Goal: Transaction & Acquisition: Purchase product/service

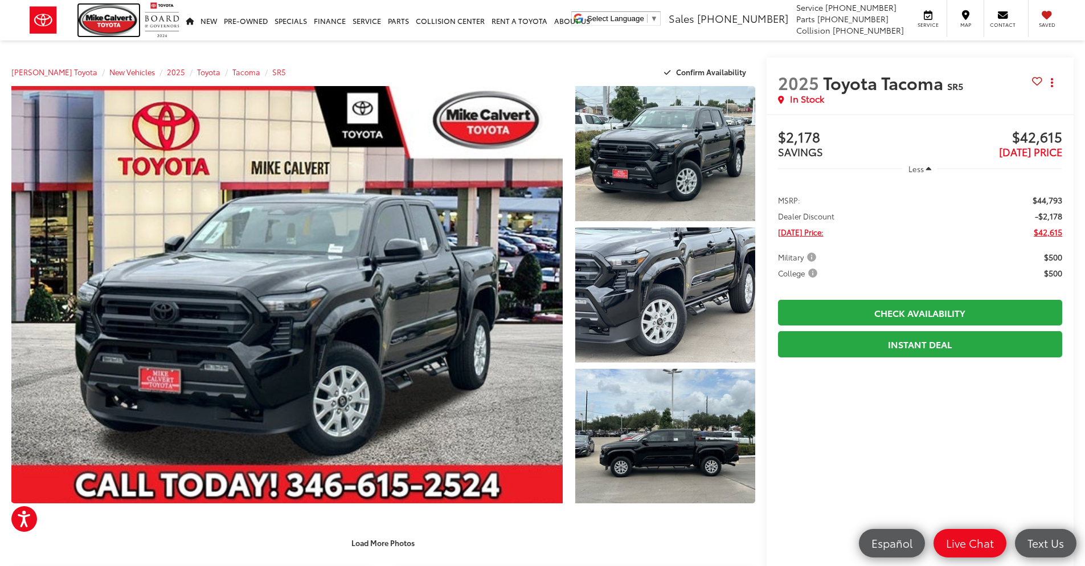
click at [121, 19] on img at bounding box center [109, 20] width 60 height 31
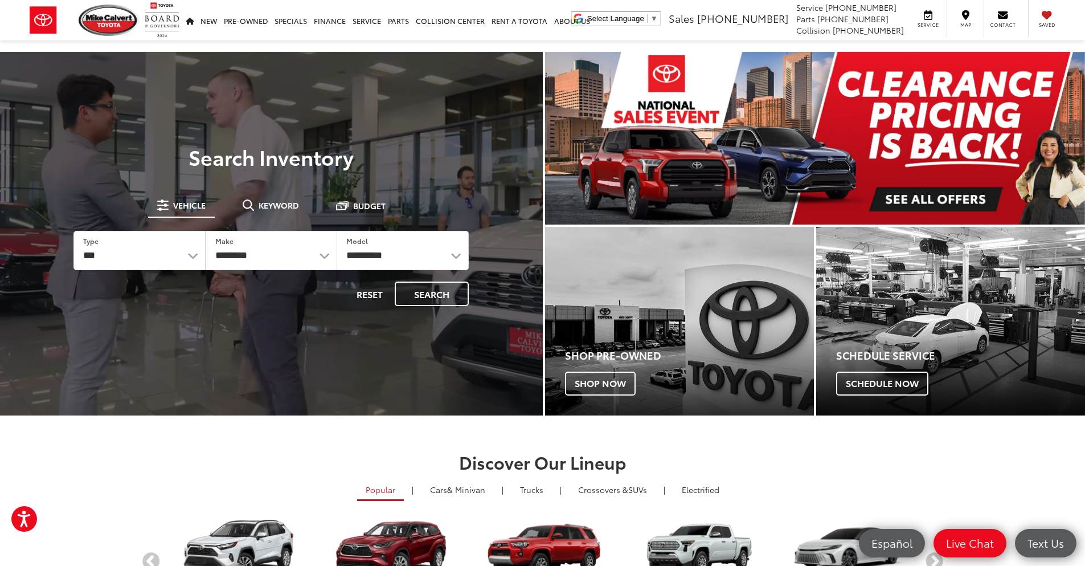
click at [292, 208] on span "Keyword" at bounding box center [279, 205] width 40 height 8
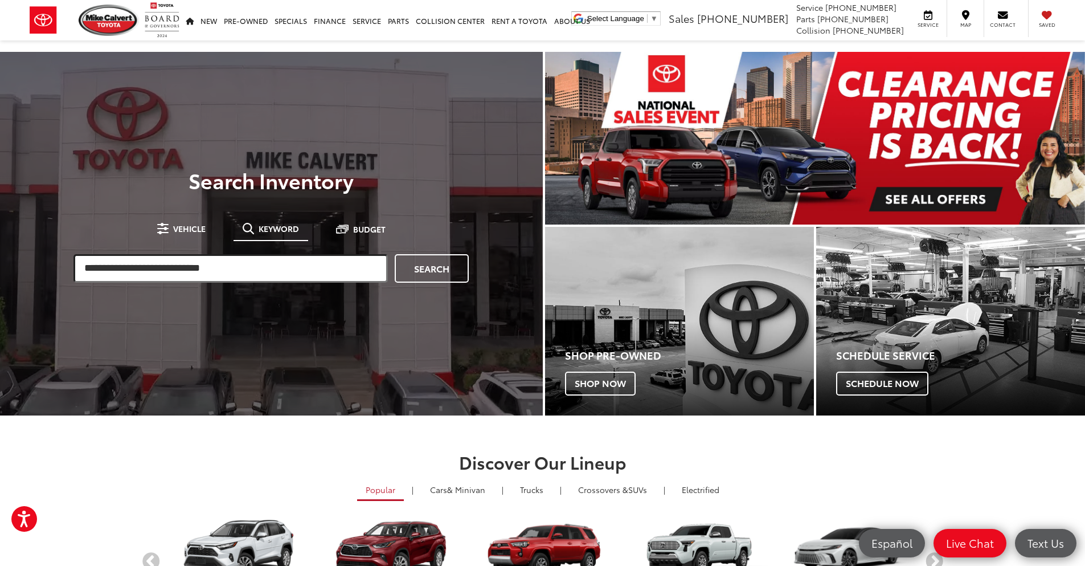
click at [224, 273] on input "search" at bounding box center [231, 268] width 315 height 28
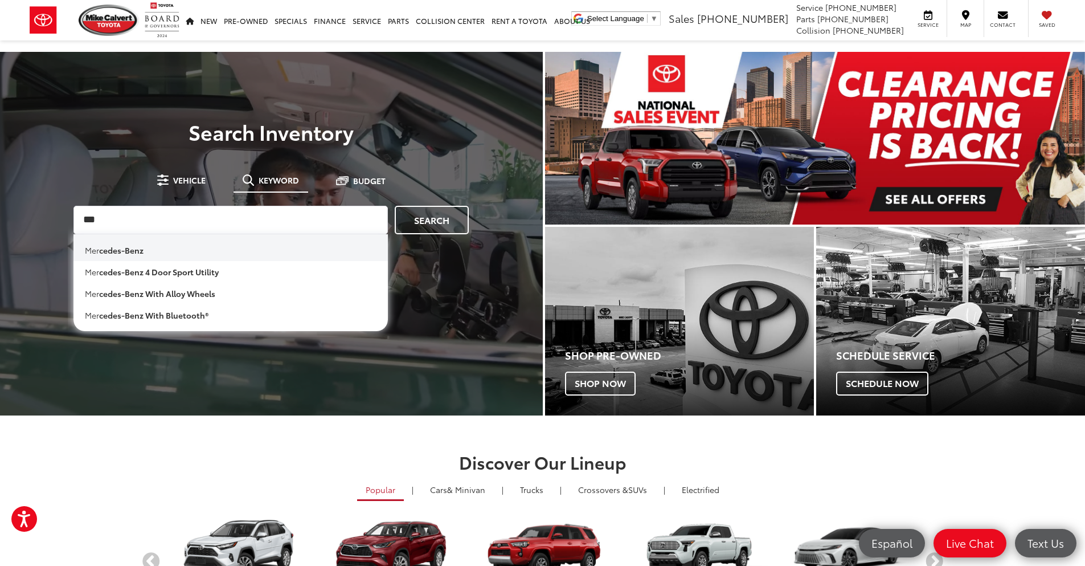
click at [211, 252] on li "mer cedes-benz" at bounding box center [231, 247] width 315 height 27
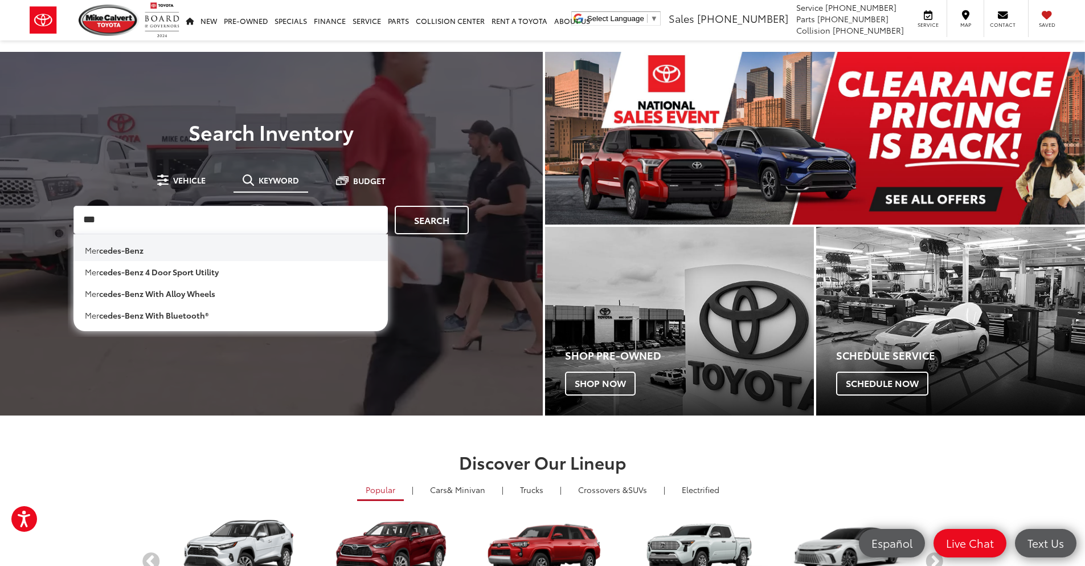
type input "**********"
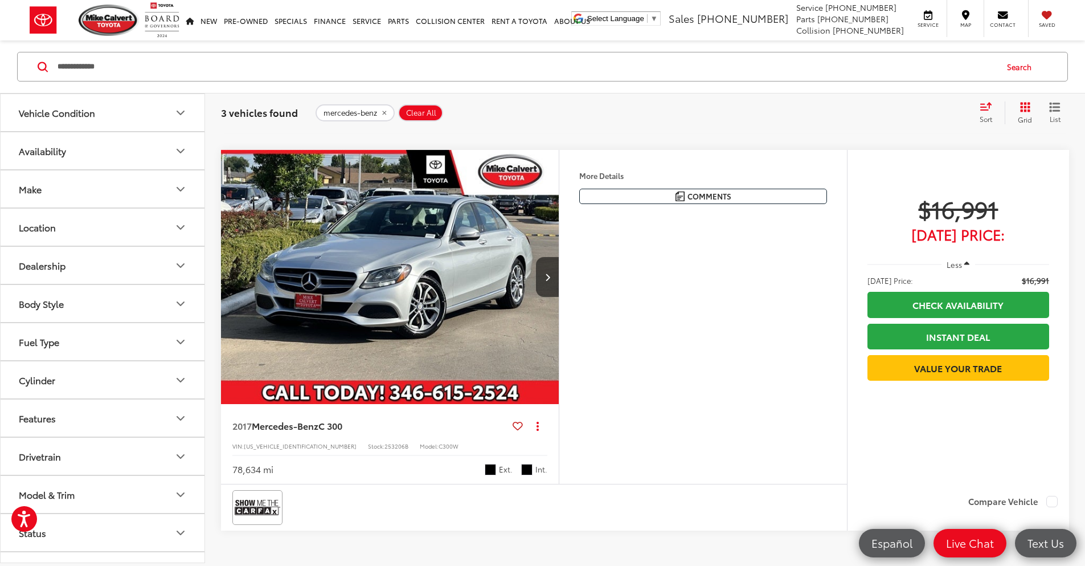
scroll to position [969, 0]
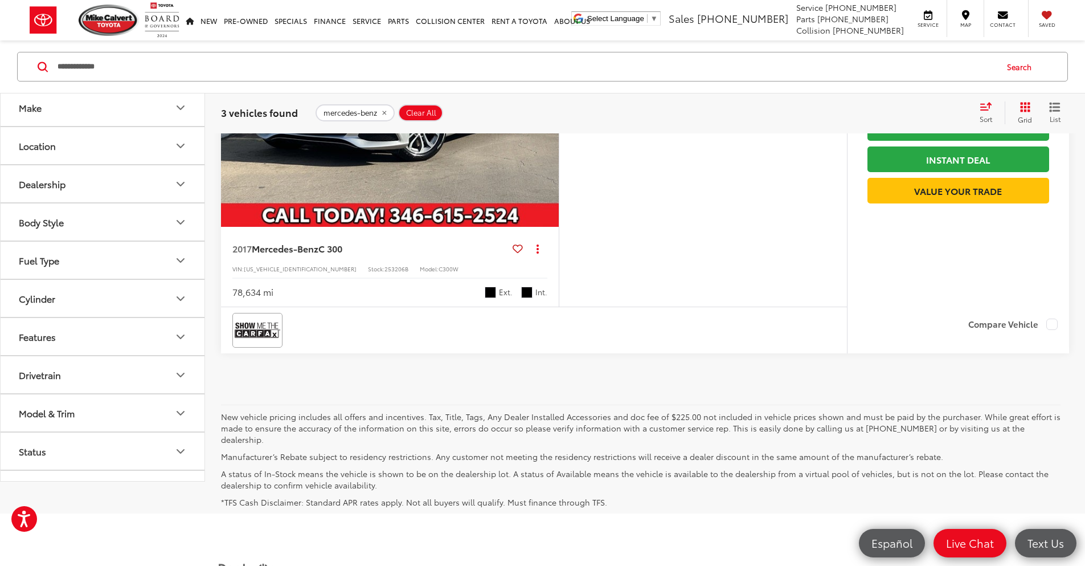
click at [140, 80] on input "**********" at bounding box center [526, 66] width 940 height 27
click at [139, 80] on input "**********" at bounding box center [526, 66] width 940 height 27
click at [139, 79] on input "**********" at bounding box center [526, 66] width 940 height 27
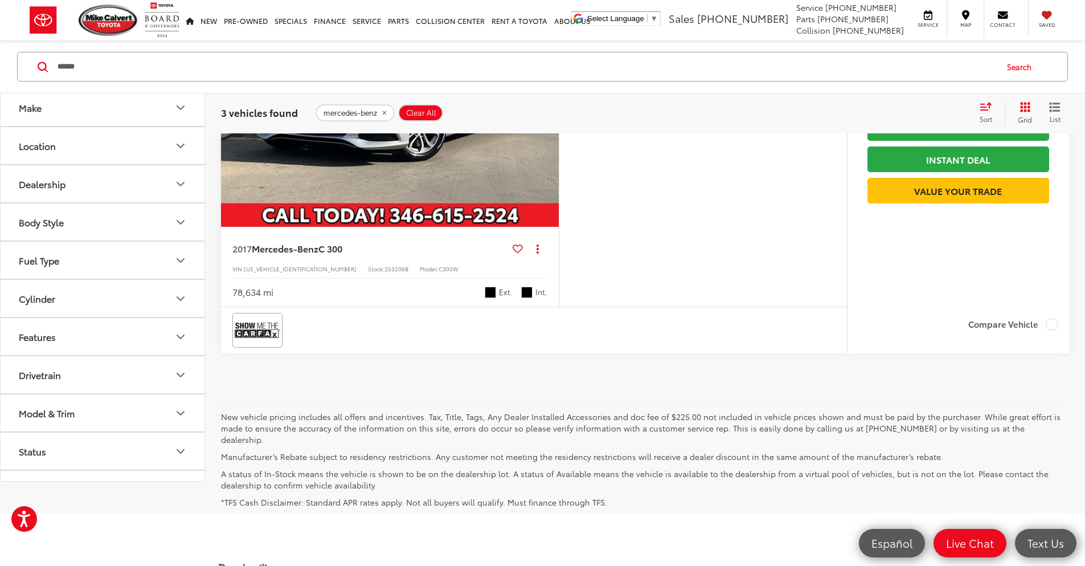
type input "******"
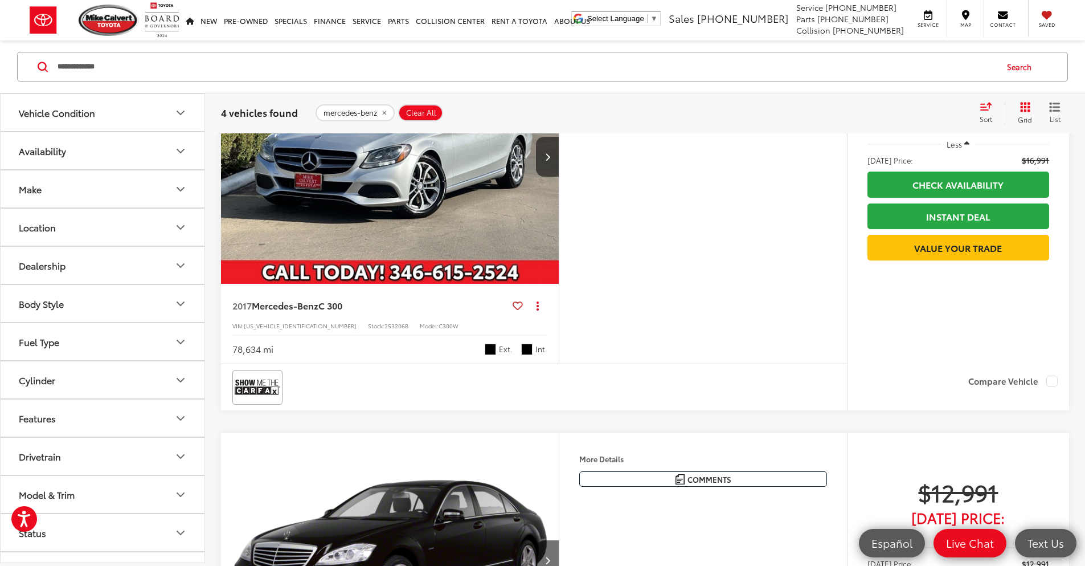
scroll to position [969, 0]
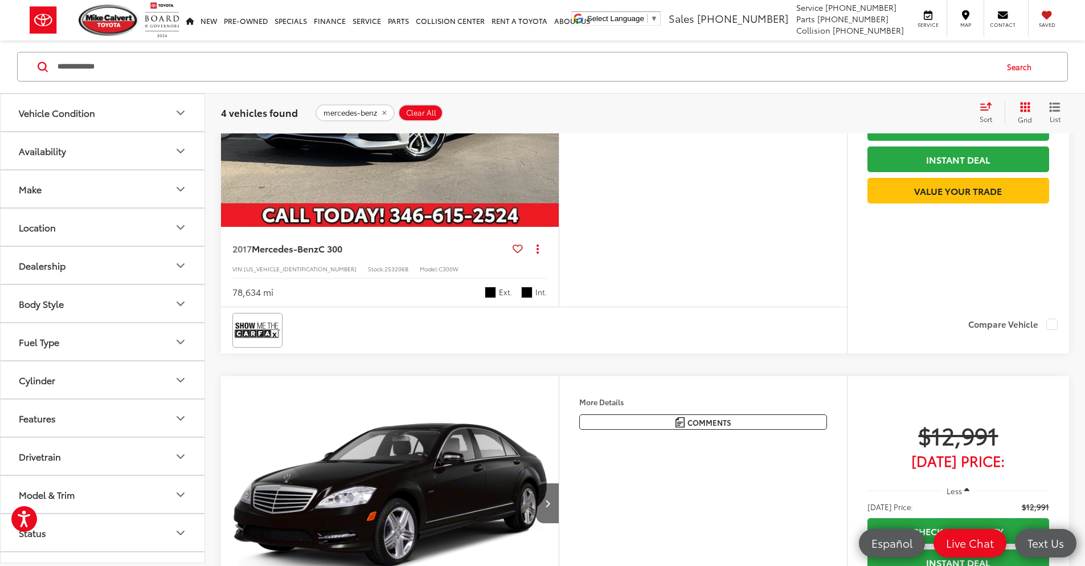
click at [498, 227] on img "2017 Mercedes-Benz C-Class C 300 0" at bounding box center [391, 100] width 340 height 255
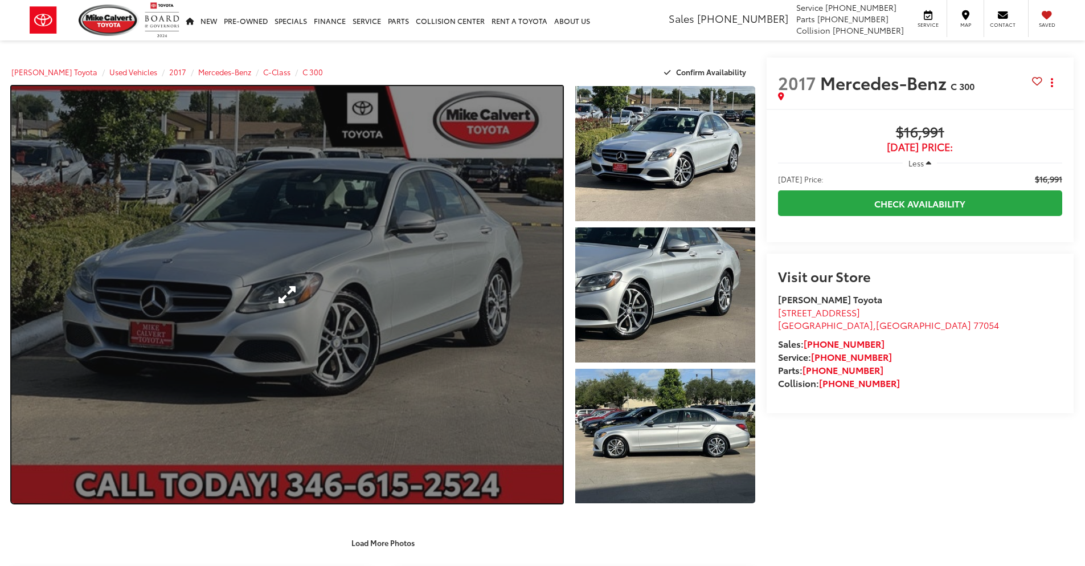
drag, startPoint x: 0, startPoint y: 0, endPoint x: 343, endPoint y: 313, distance: 464.6
click at [343, 313] on link "Expand Photo 0" at bounding box center [287, 294] width 552 height 417
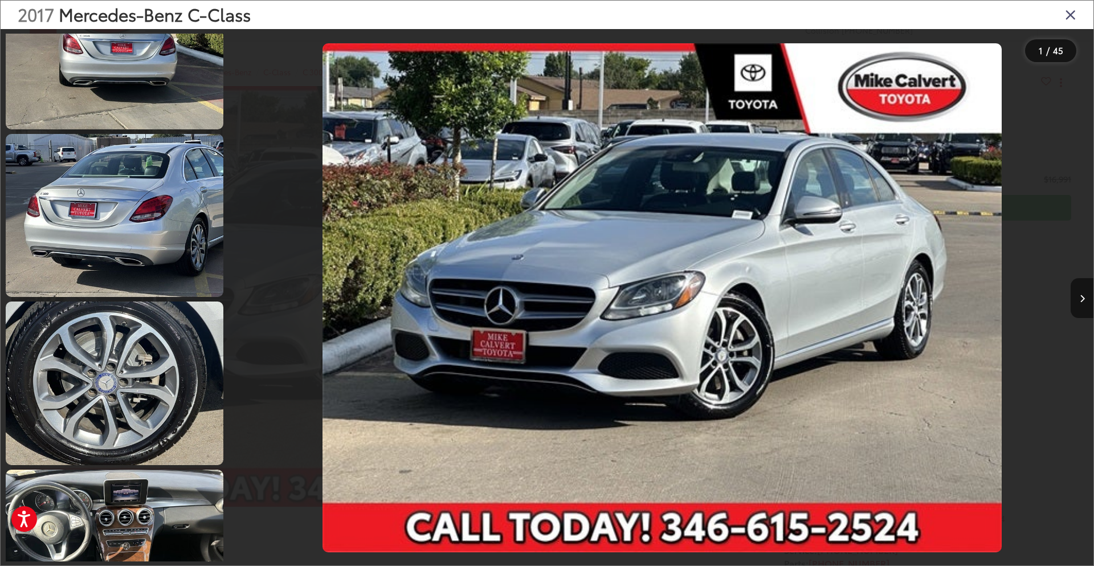
scroll to position [1311, 0]
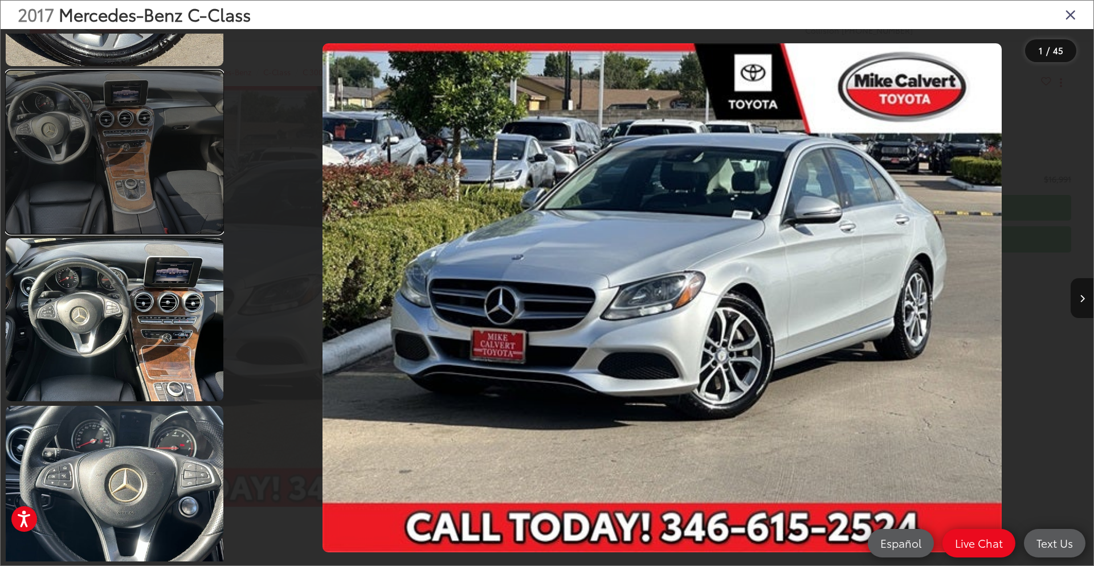
click at [129, 121] on link at bounding box center [115, 152] width 218 height 163
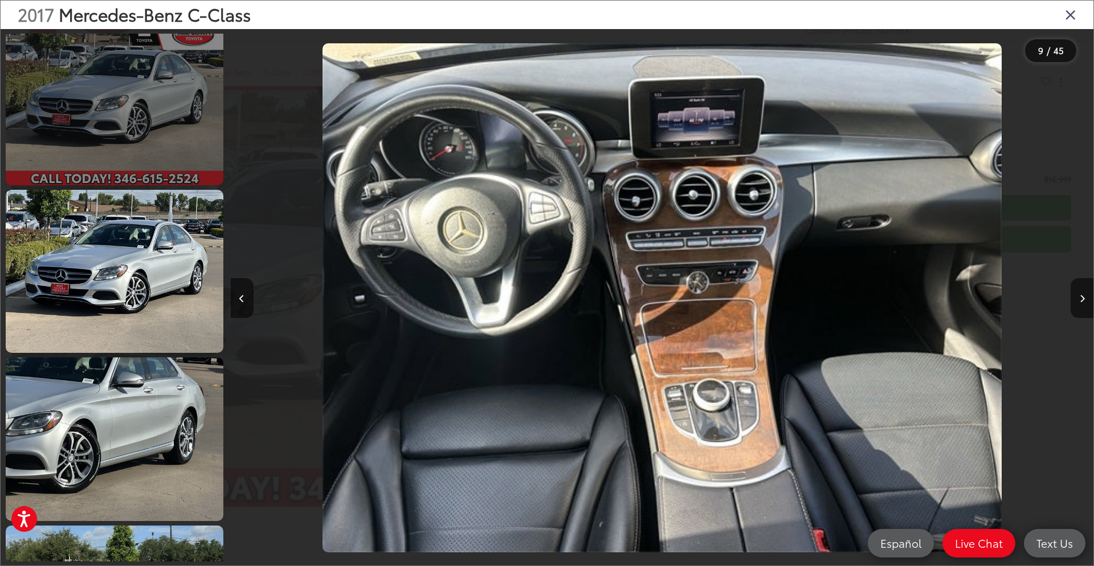
scroll to position [0, 0]
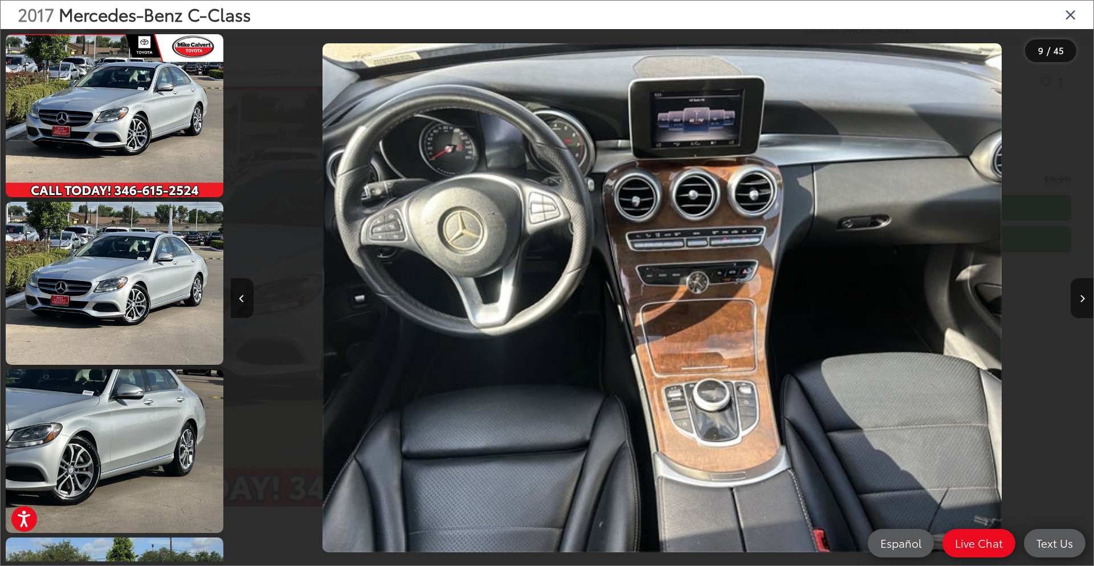
click at [1072, 22] on icon "Close gallery" at bounding box center [1070, 14] width 11 height 15
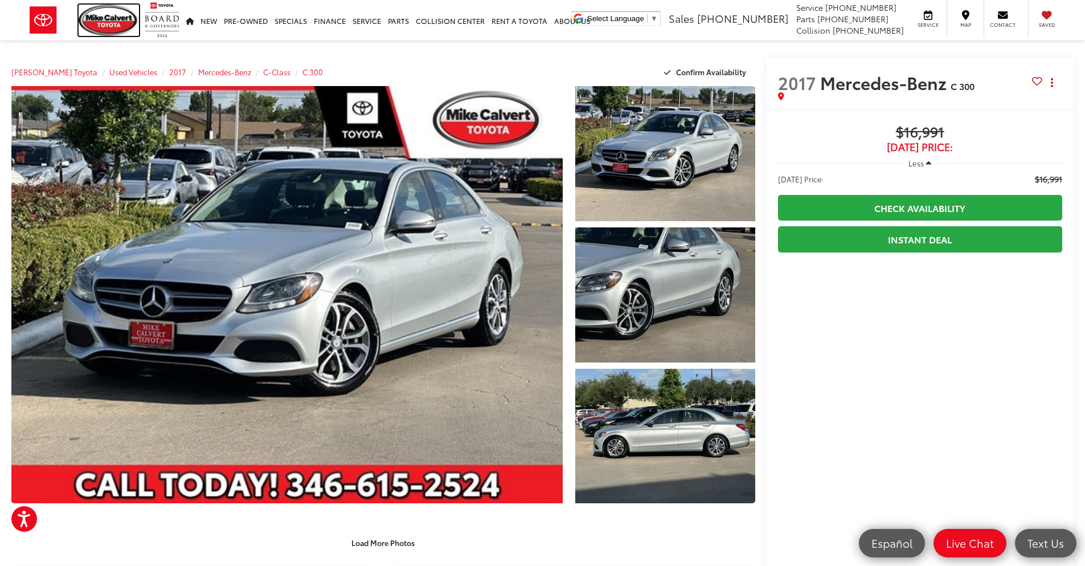
click at [103, 18] on img at bounding box center [109, 20] width 60 height 31
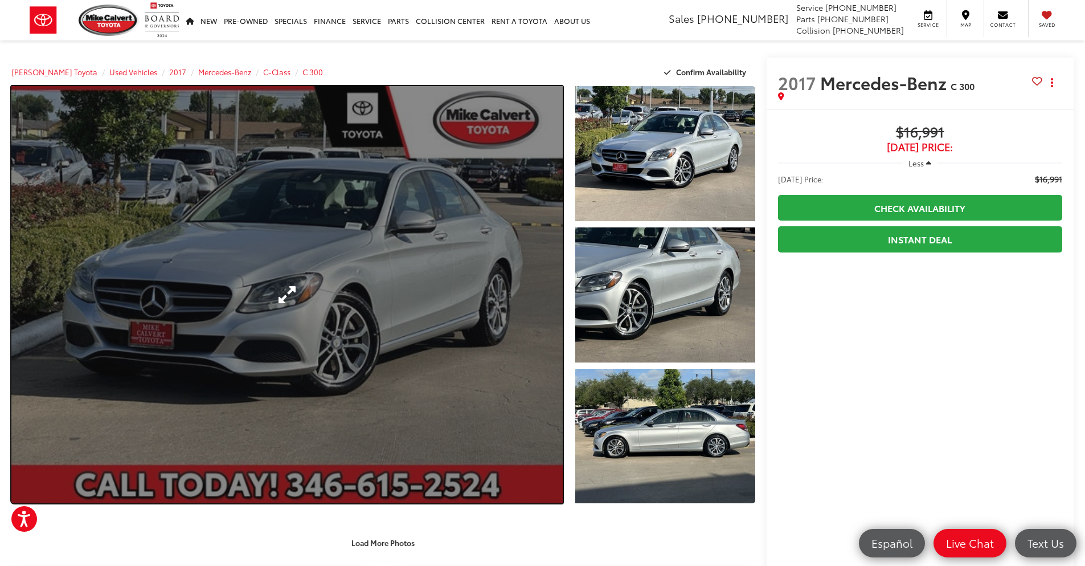
click at [171, 204] on link "Expand Photo 0" at bounding box center [287, 294] width 552 height 417
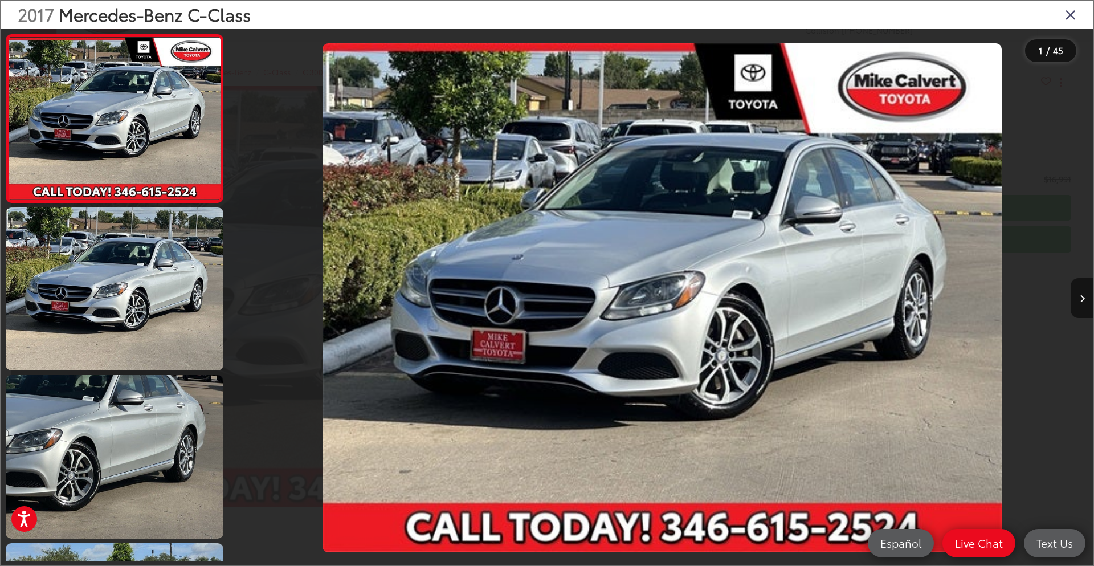
click at [1067, 13] on icon "Close gallery" at bounding box center [1070, 14] width 11 height 15
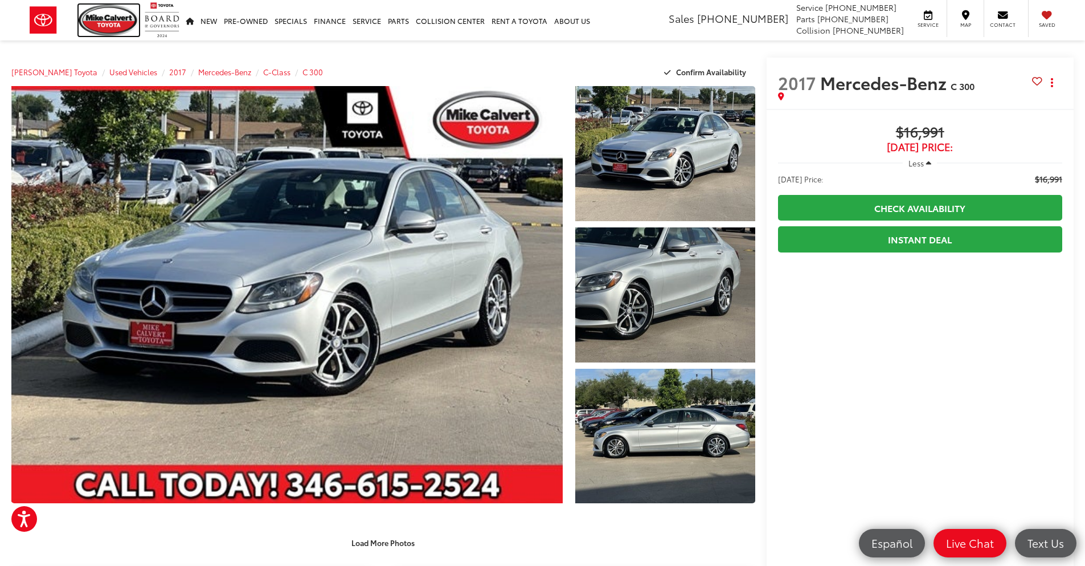
click at [106, 25] on img at bounding box center [109, 20] width 60 height 31
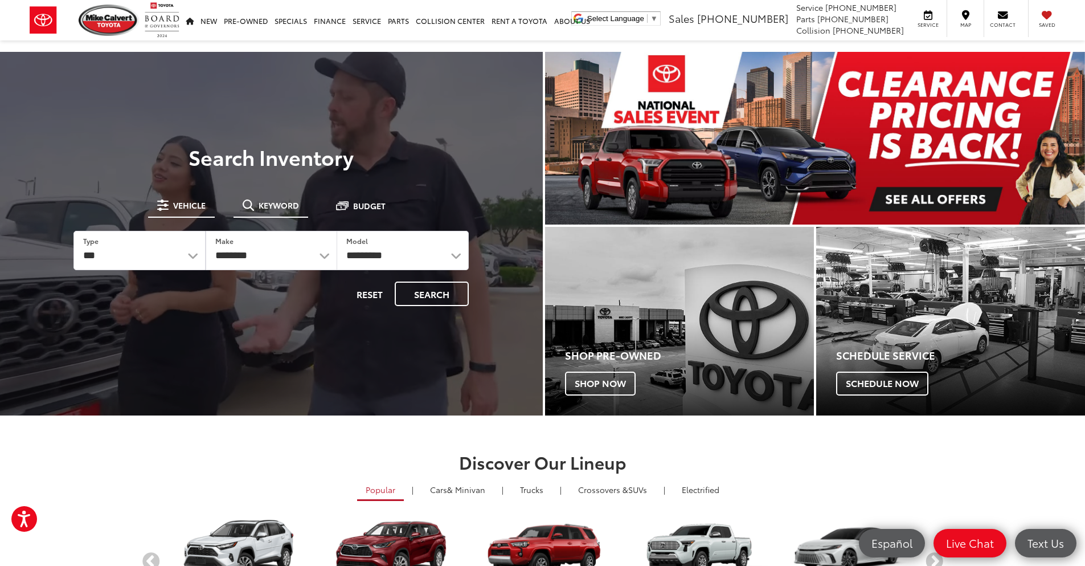
click at [272, 206] on span "Keyword" at bounding box center [279, 205] width 40 height 8
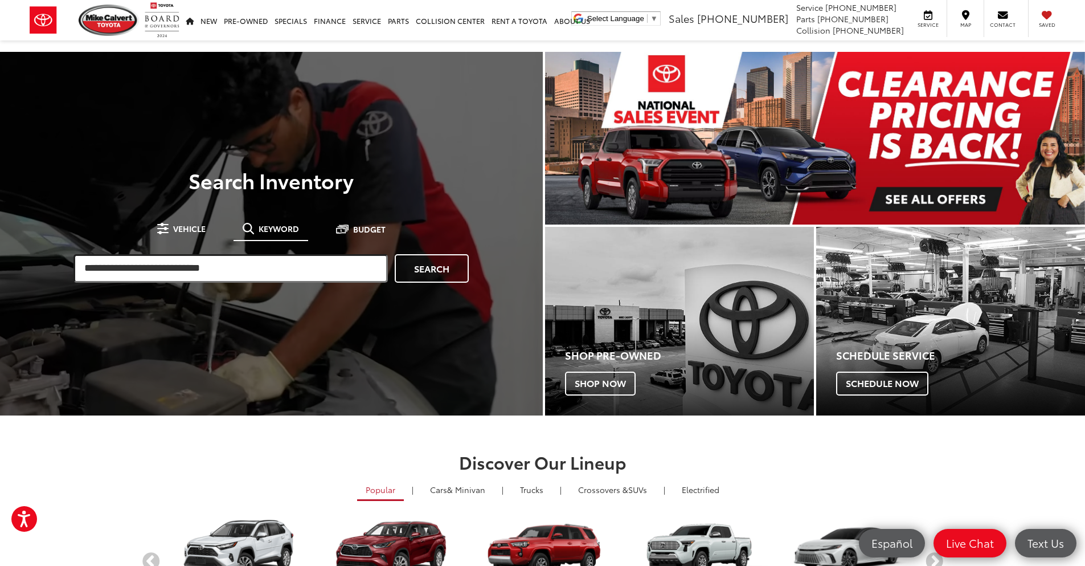
click at [156, 260] on input "search" at bounding box center [231, 268] width 315 height 28
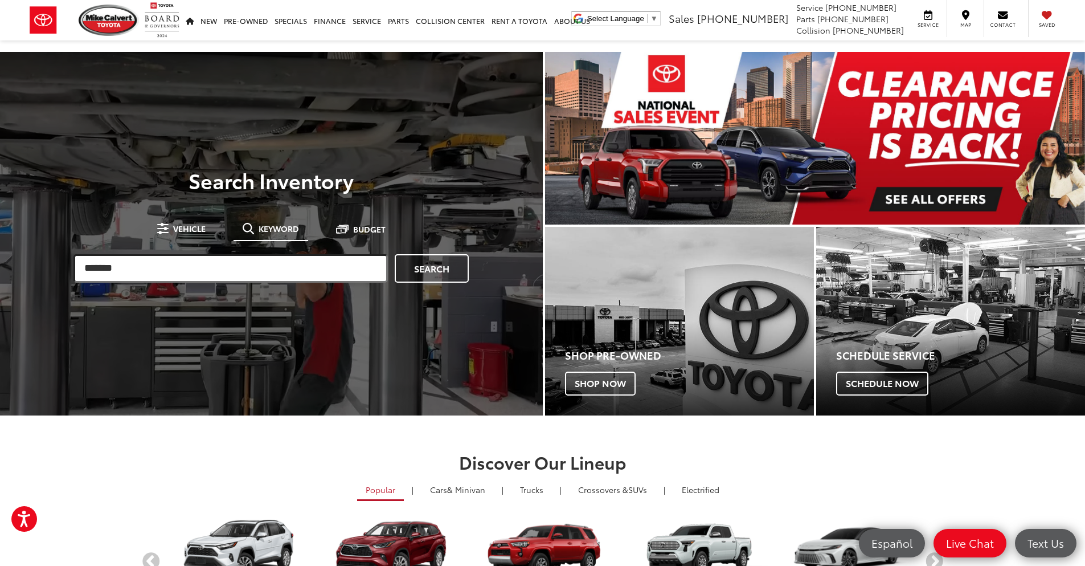
type input "*******"
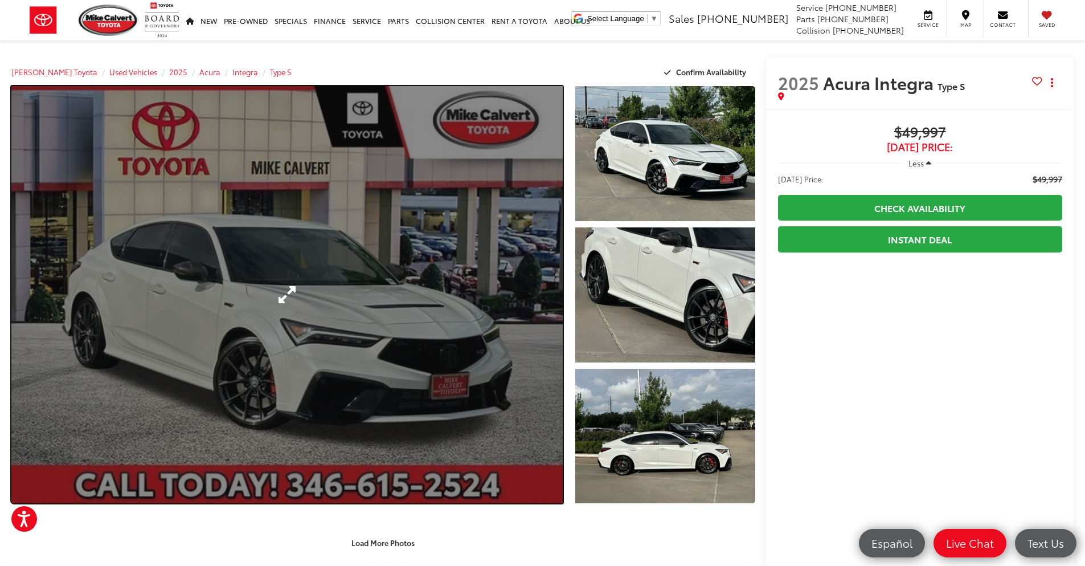
click at [232, 324] on link "Expand Photo 0" at bounding box center [287, 294] width 552 height 417
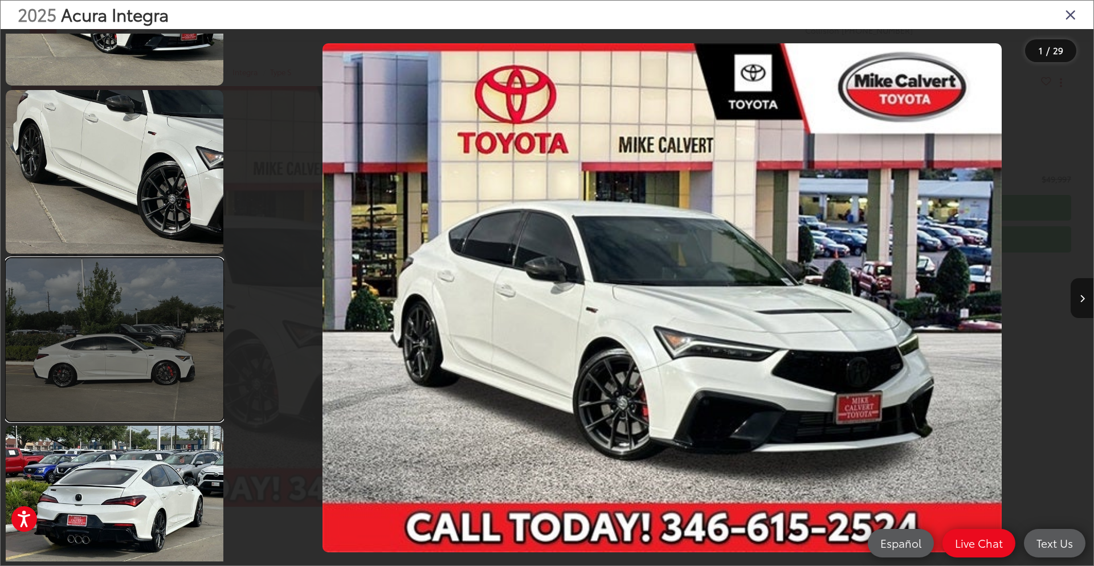
click at [103, 368] on link at bounding box center [115, 339] width 218 height 163
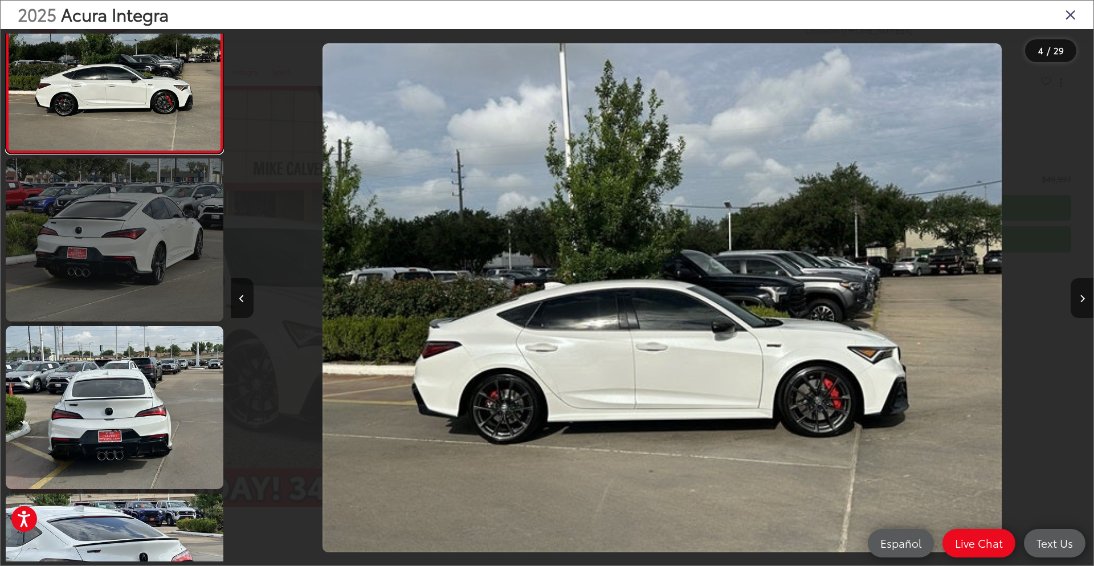
scroll to position [585, 0]
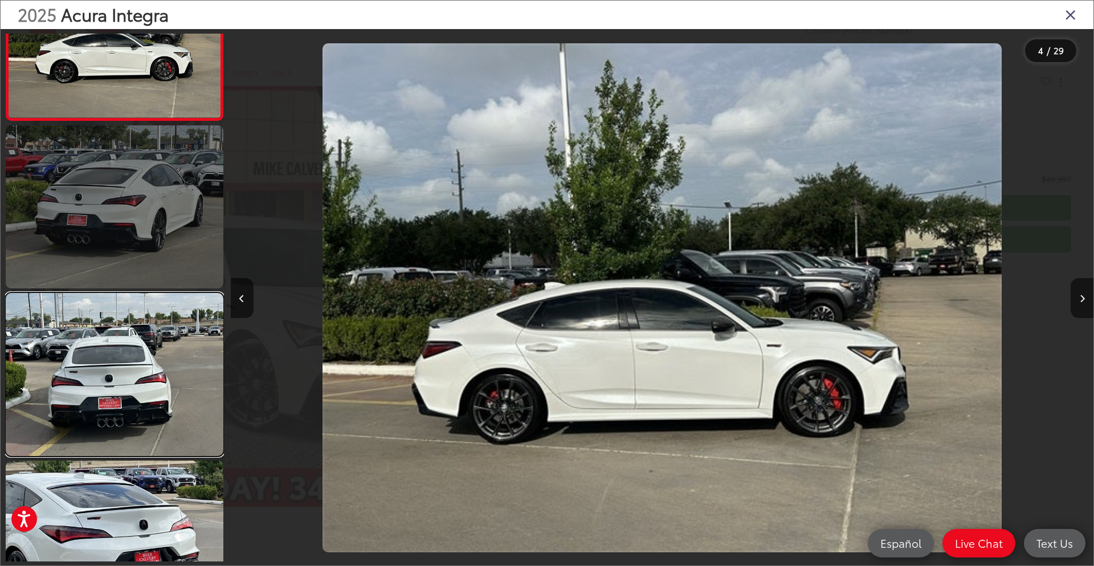
click at [102, 369] on link at bounding box center [115, 374] width 218 height 163
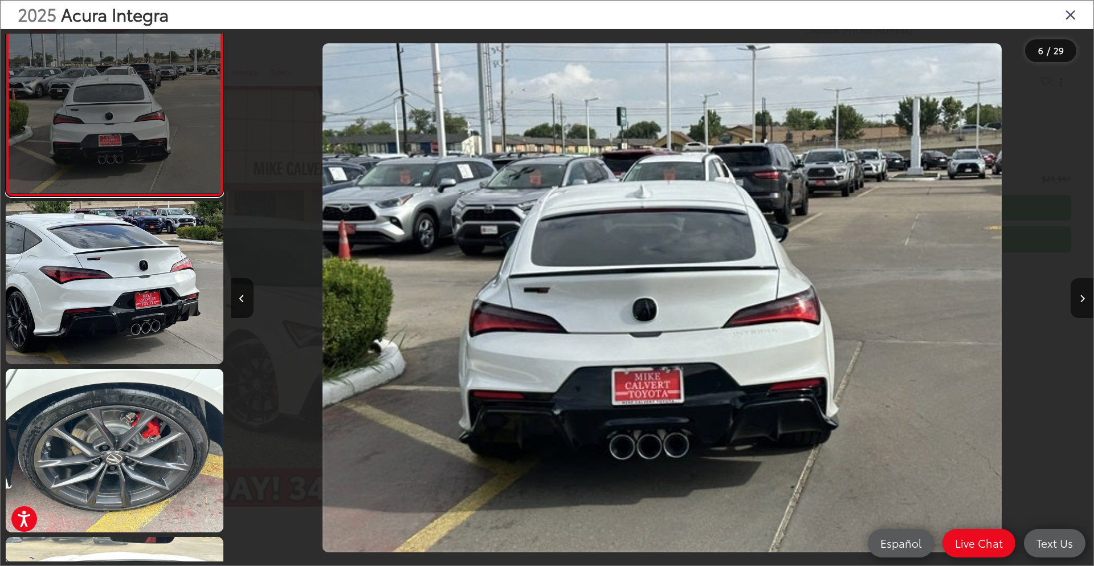
scroll to position [1034, 0]
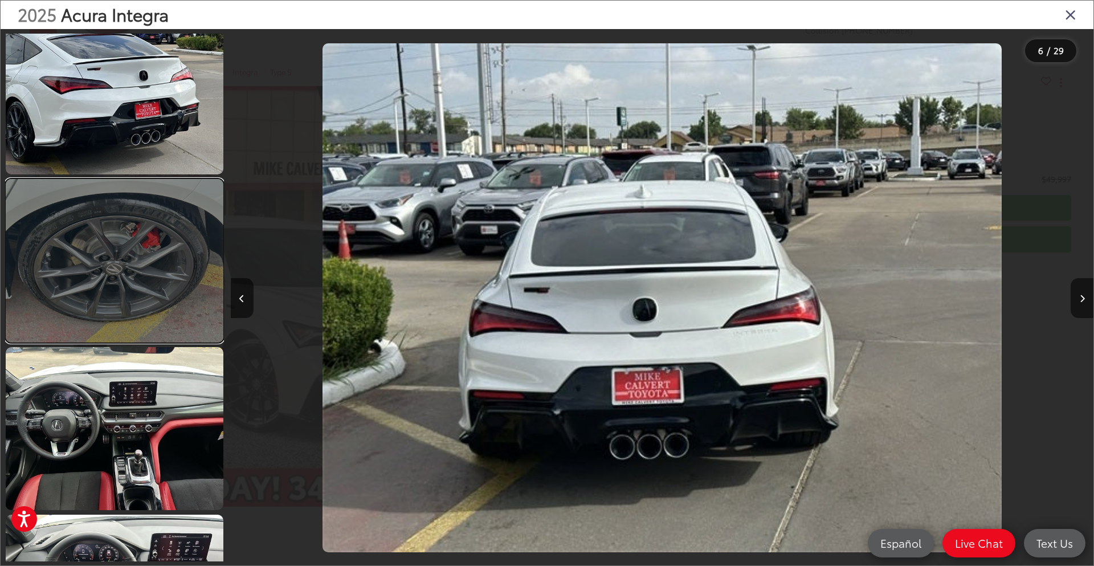
click at [112, 270] on link at bounding box center [115, 260] width 218 height 163
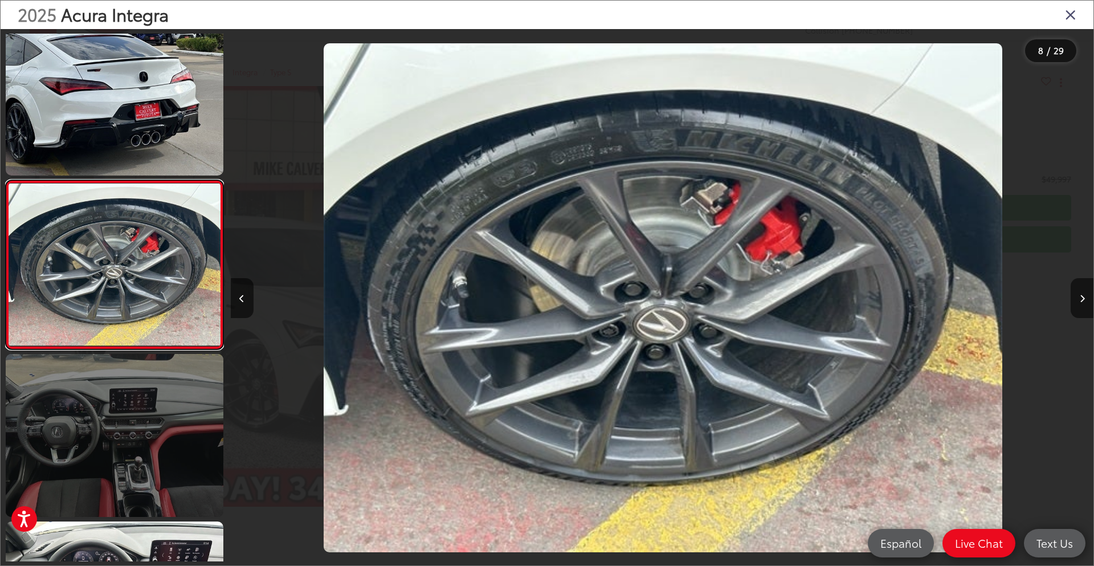
scroll to position [0, 6040]
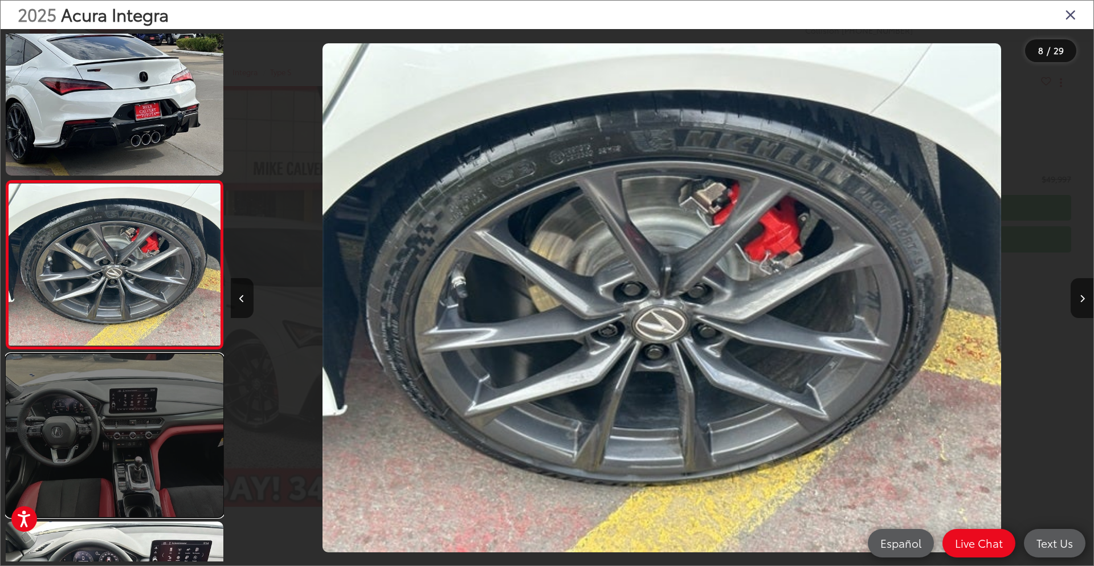
click at [89, 385] on link at bounding box center [115, 435] width 218 height 163
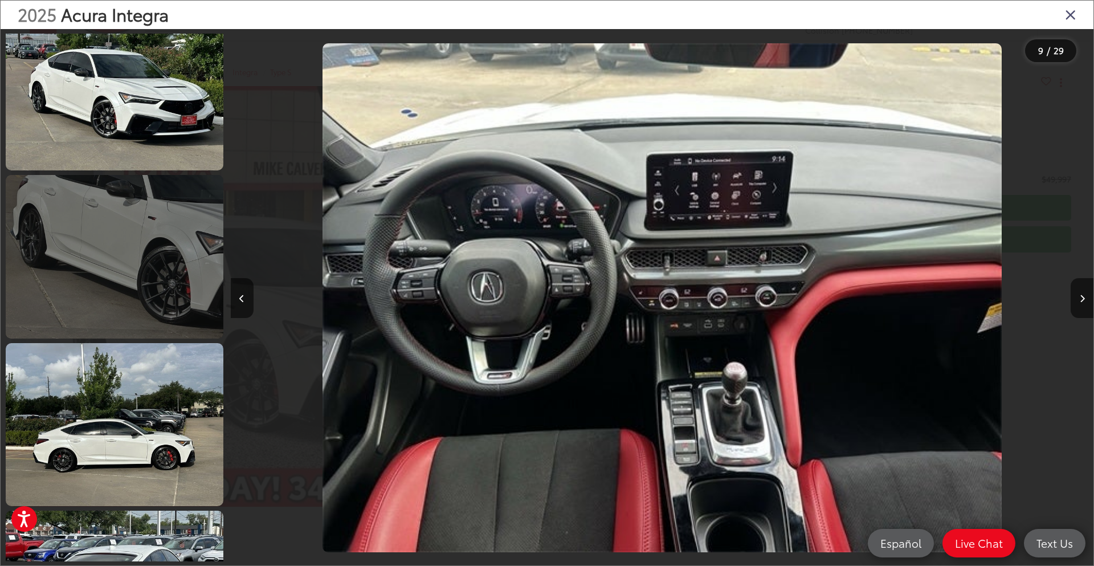
scroll to position [0, 0]
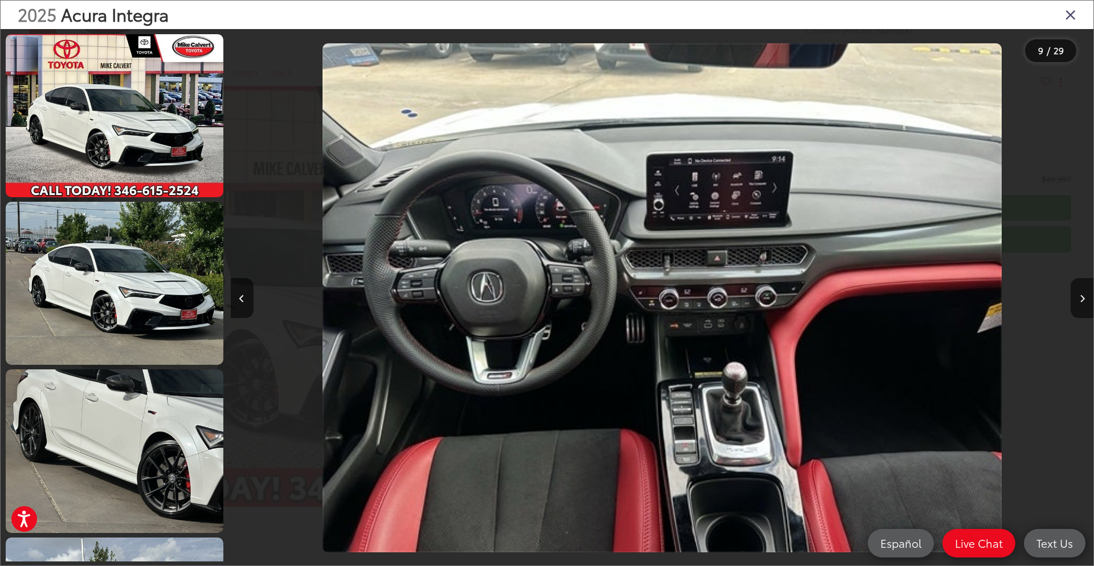
click at [1067, 11] on icon "Close gallery" at bounding box center [1070, 14] width 11 height 15
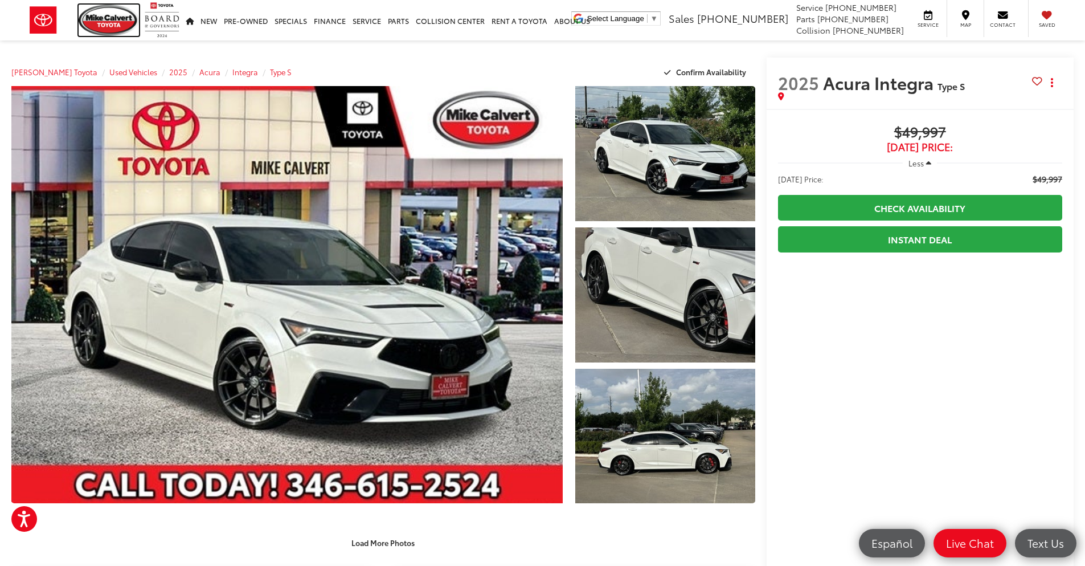
click at [105, 30] on img at bounding box center [109, 20] width 60 height 31
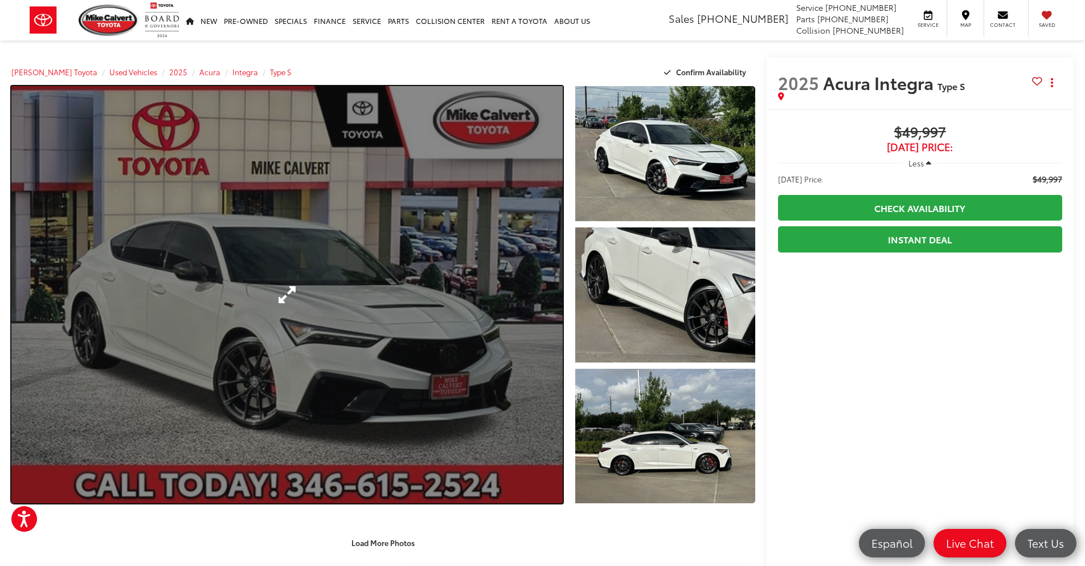
click at [260, 197] on link "Expand Photo 0" at bounding box center [287, 294] width 552 height 417
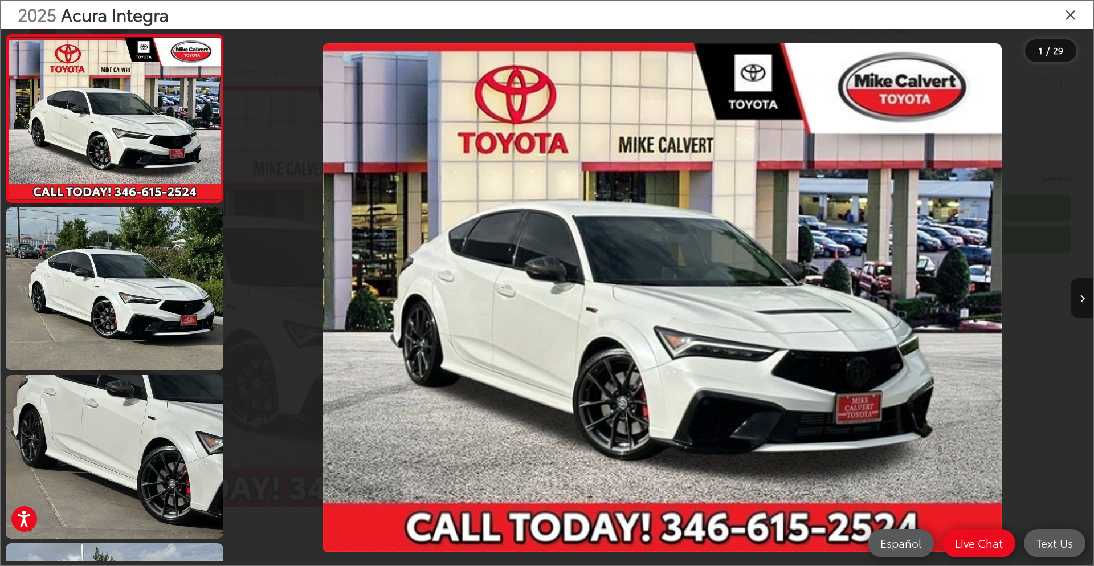
click at [1069, 14] on icon "Close gallery" at bounding box center [1070, 14] width 11 height 15
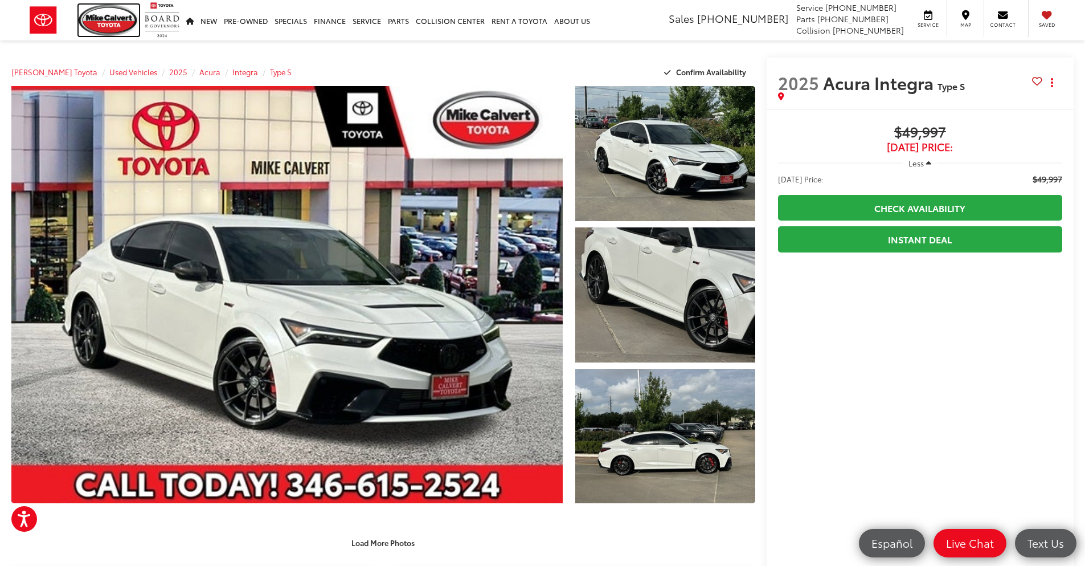
click at [112, 23] on img at bounding box center [109, 20] width 60 height 31
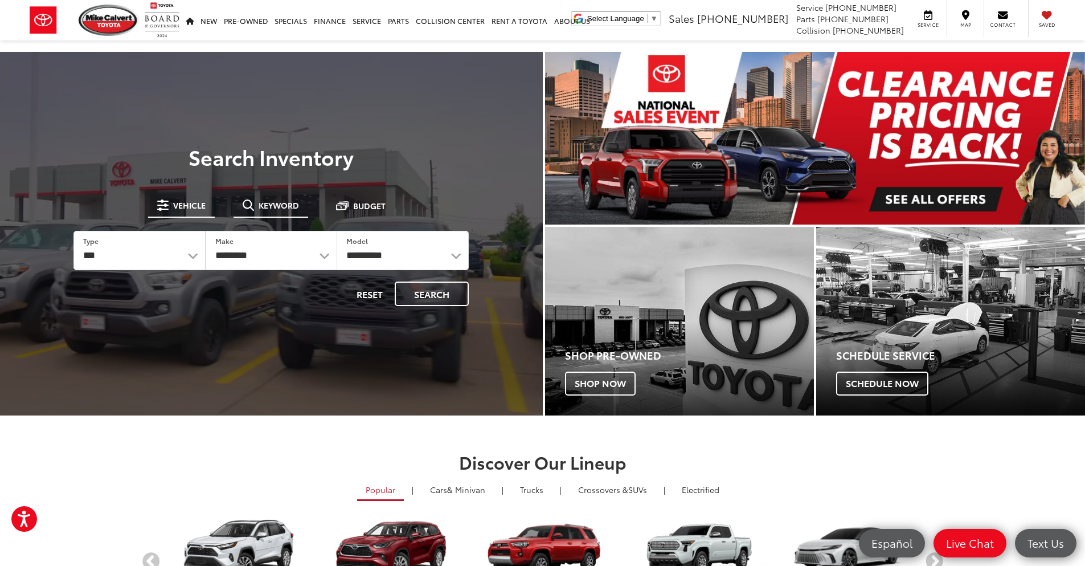
click at [280, 209] on span "Keyword" at bounding box center [279, 205] width 40 height 8
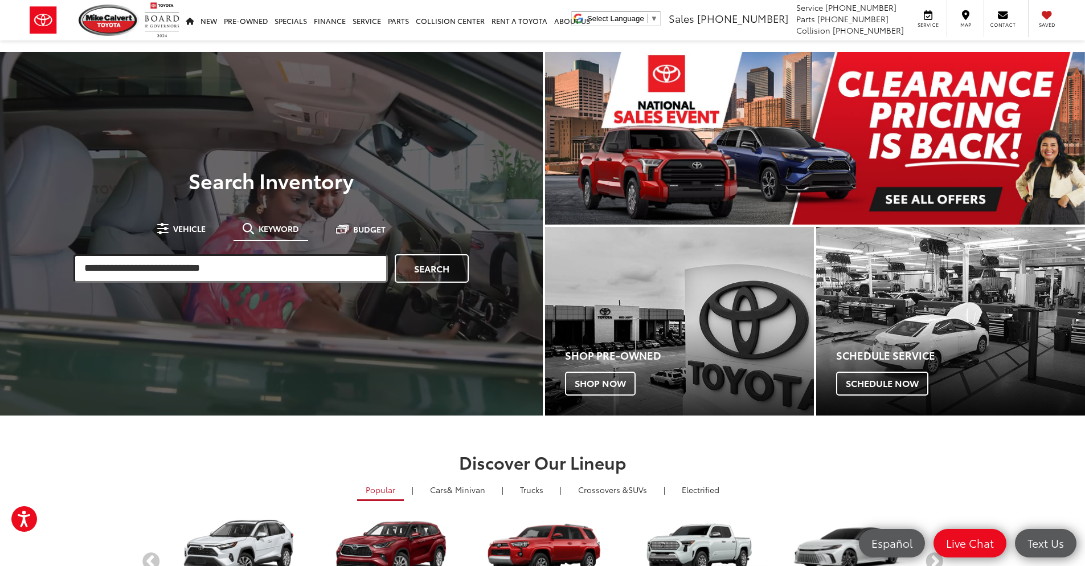
click at [227, 266] on input "search" at bounding box center [231, 268] width 315 height 28
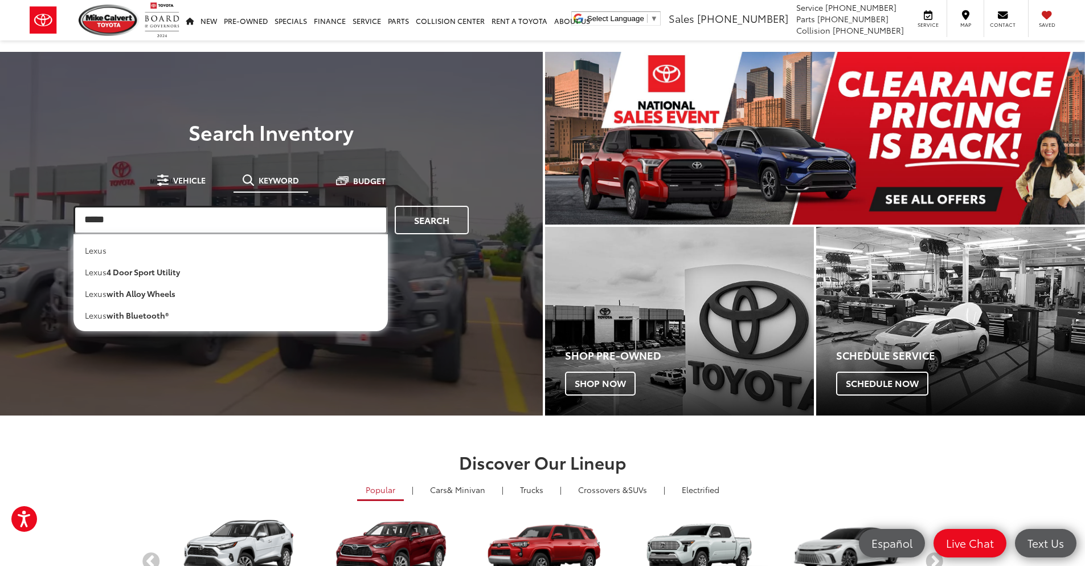
type input "*****"
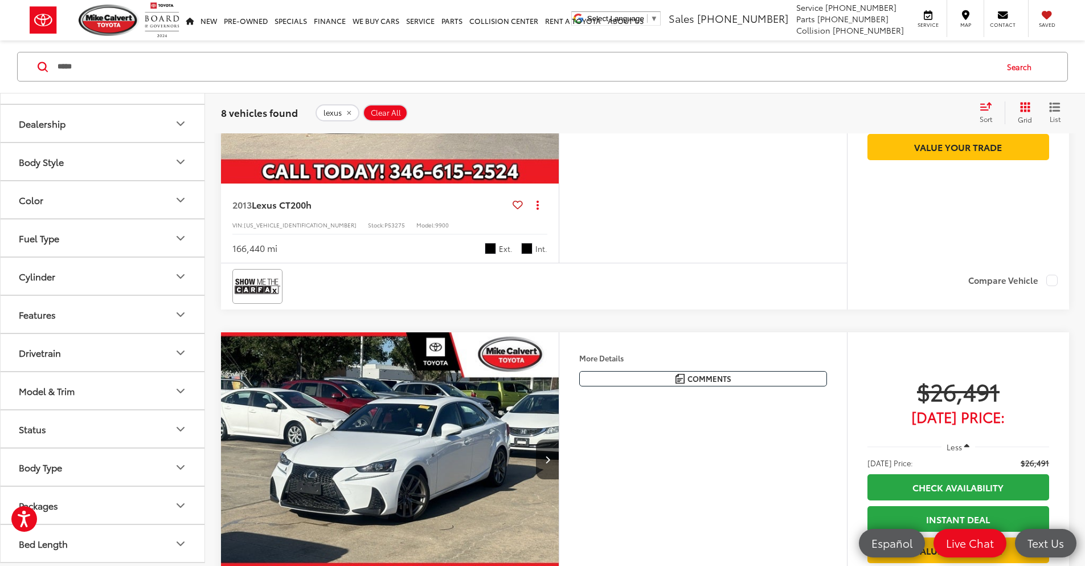
scroll to position [2336, 0]
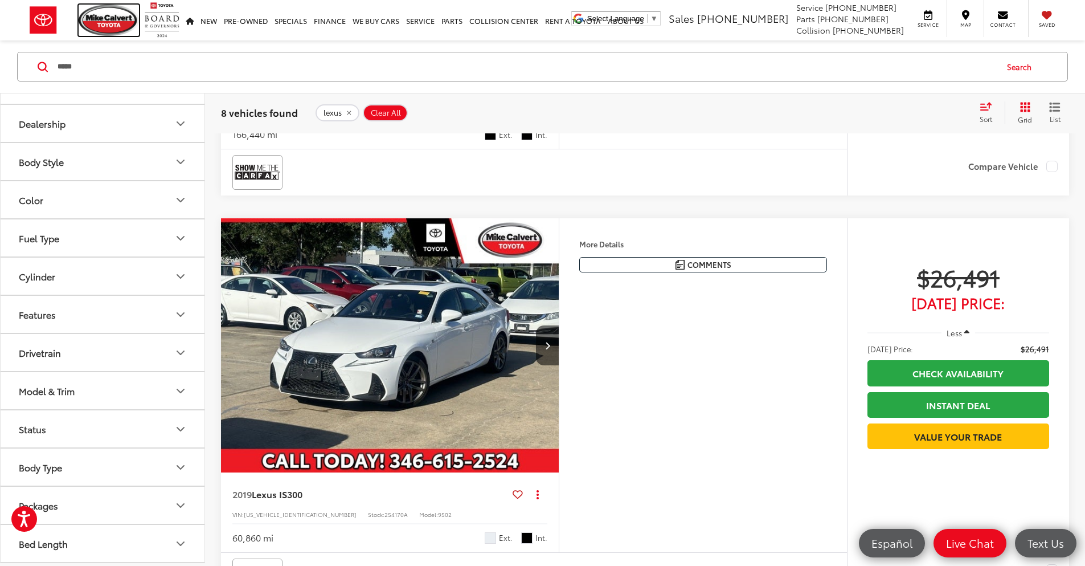
click at [89, 22] on img at bounding box center [109, 20] width 60 height 31
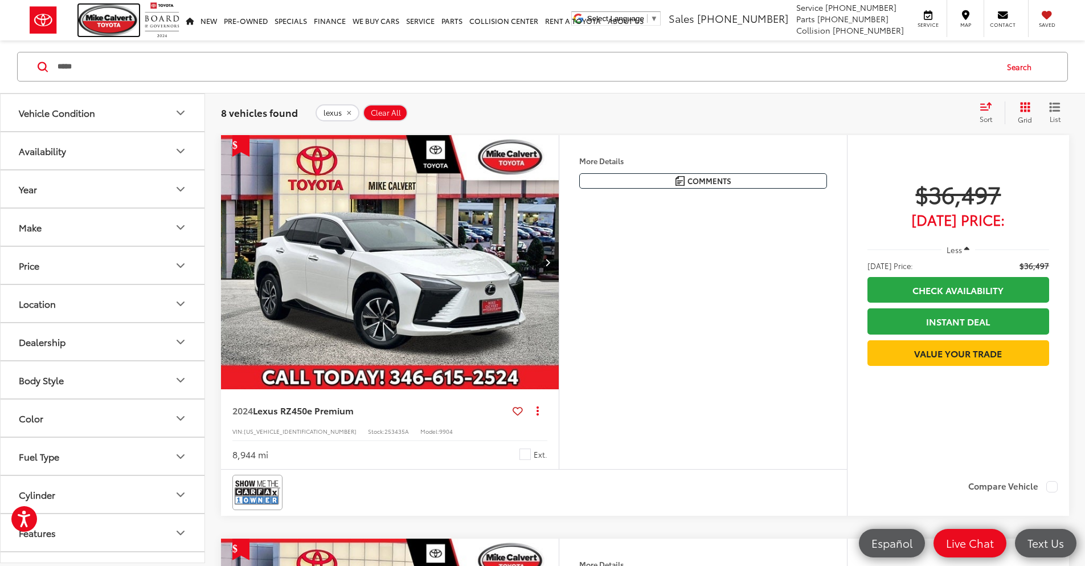
click at [107, 23] on img at bounding box center [109, 20] width 60 height 31
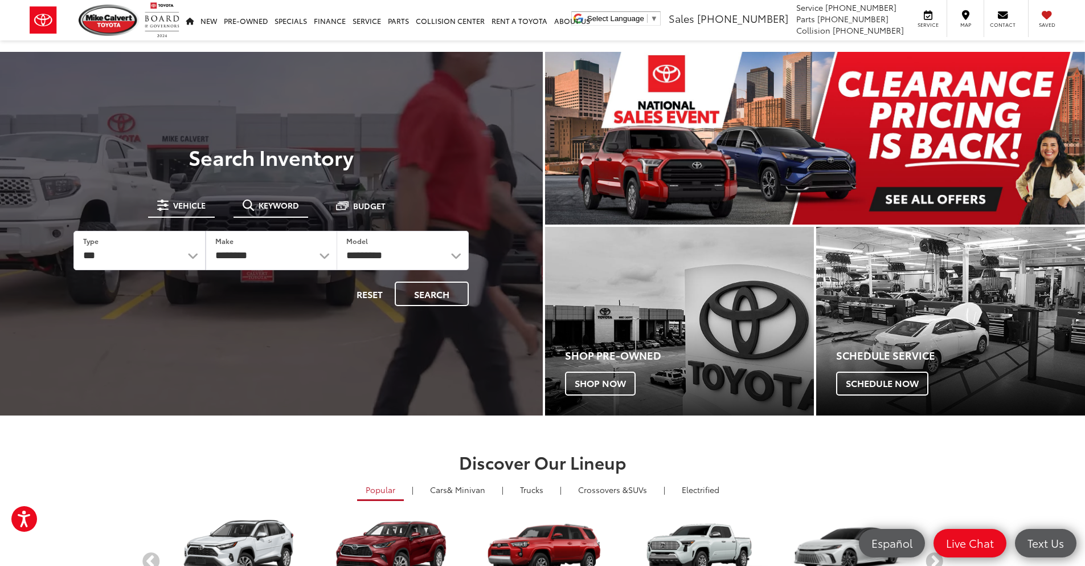
click at [237, 205] on button "Keyword" at bounding box center [271, 205] width 75 height 21
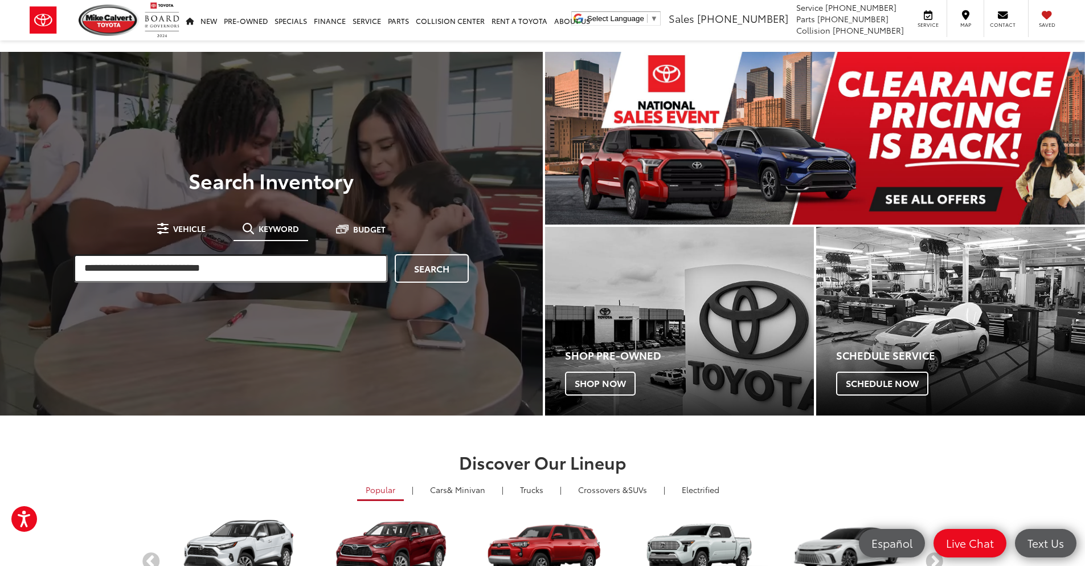
click at [223, 272] on input "search" at bounding box center [231, 268] width 315 height 28
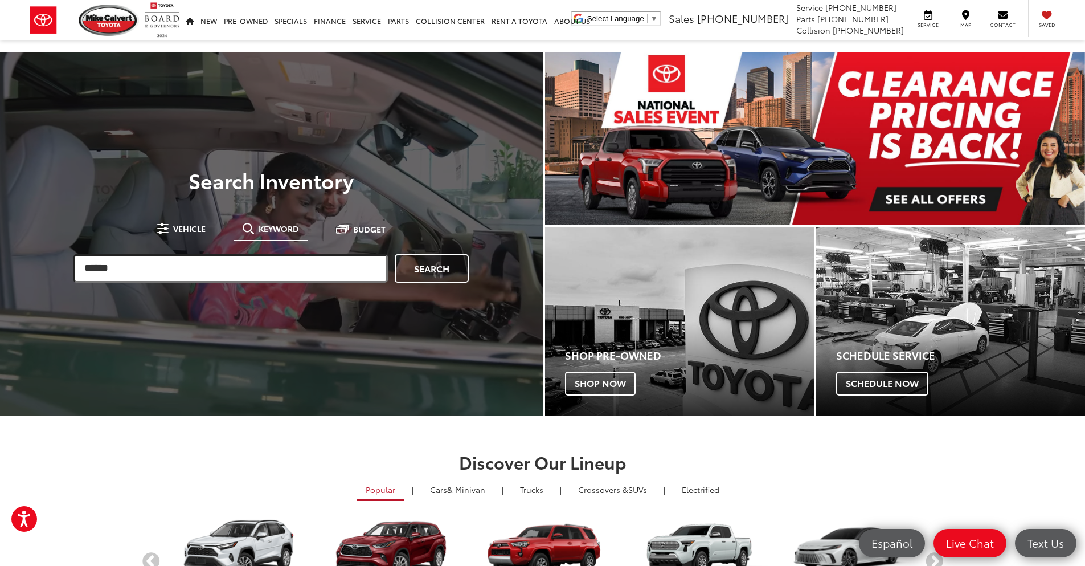
type input "******"
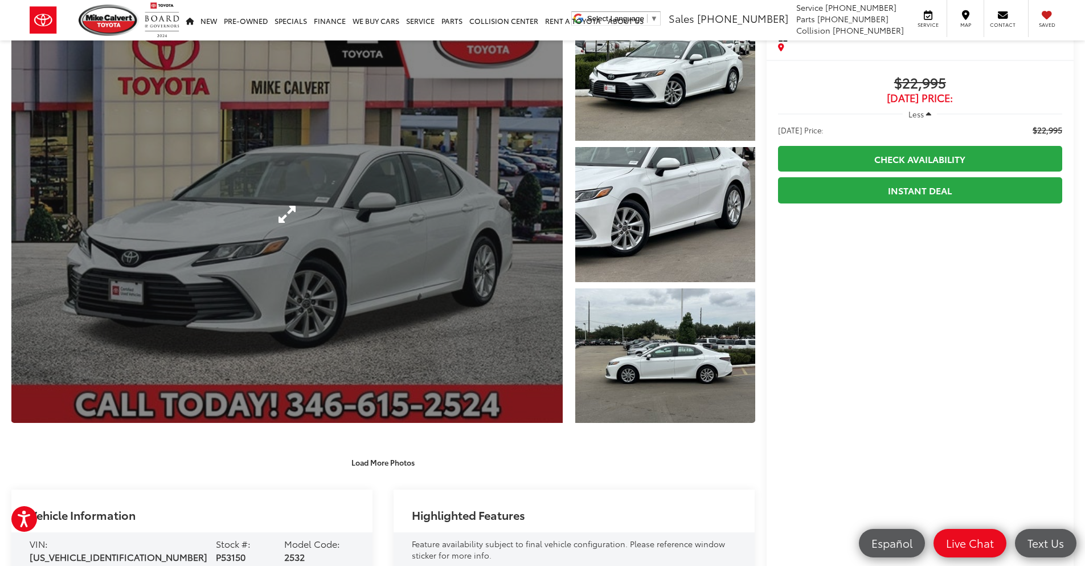
scroll to position [228, 0]
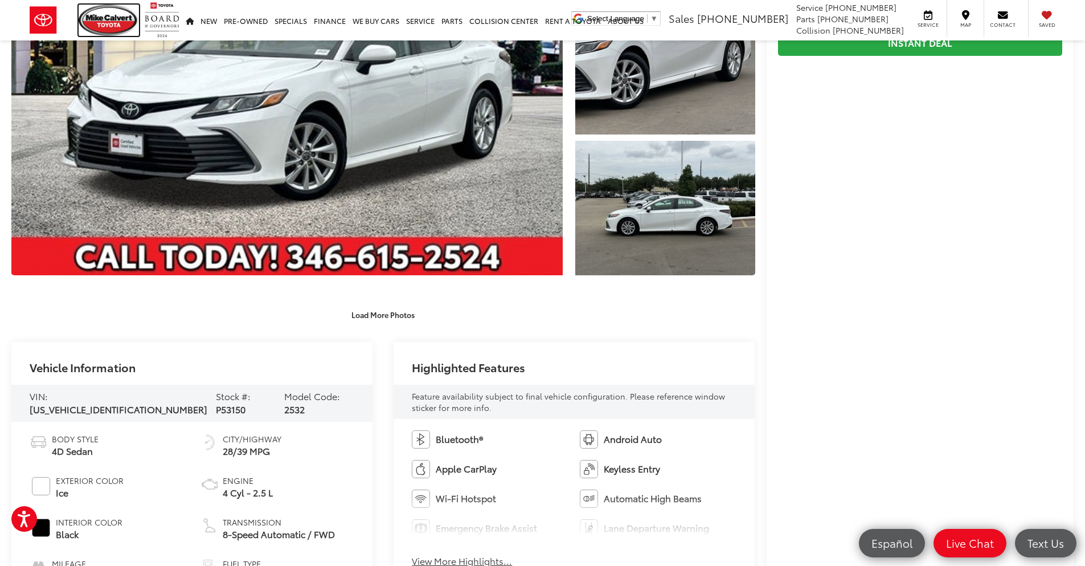
click at [127, 22] on img at bounding box center [109, 20] width 60 height 31
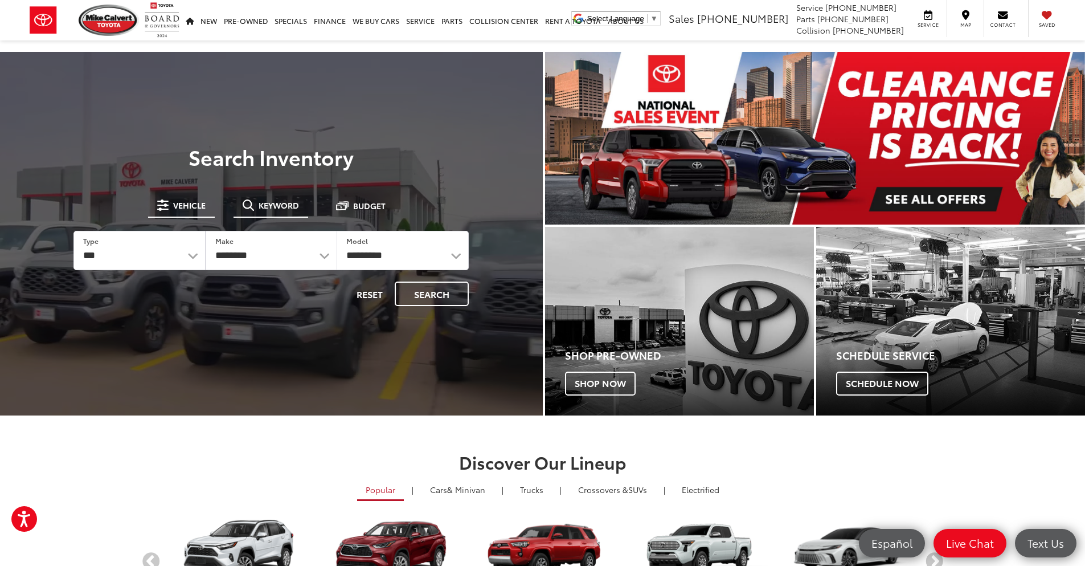
click at [250, 203] on span at bounding box center [248, 204] width 11 height 11
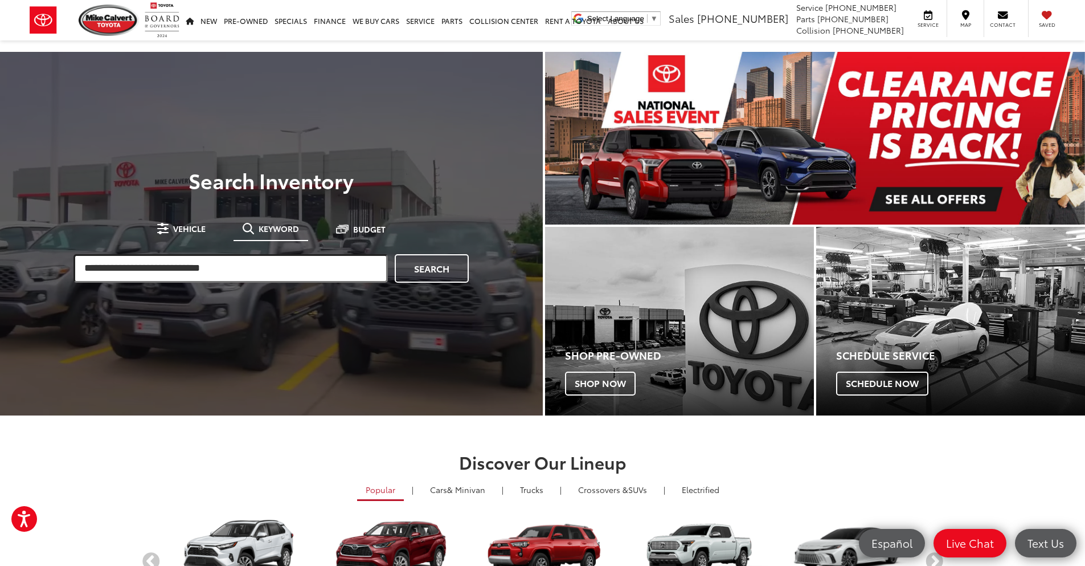
click at [217, 259] on input "search" at bounding box center [231, 268] width 315 height 28
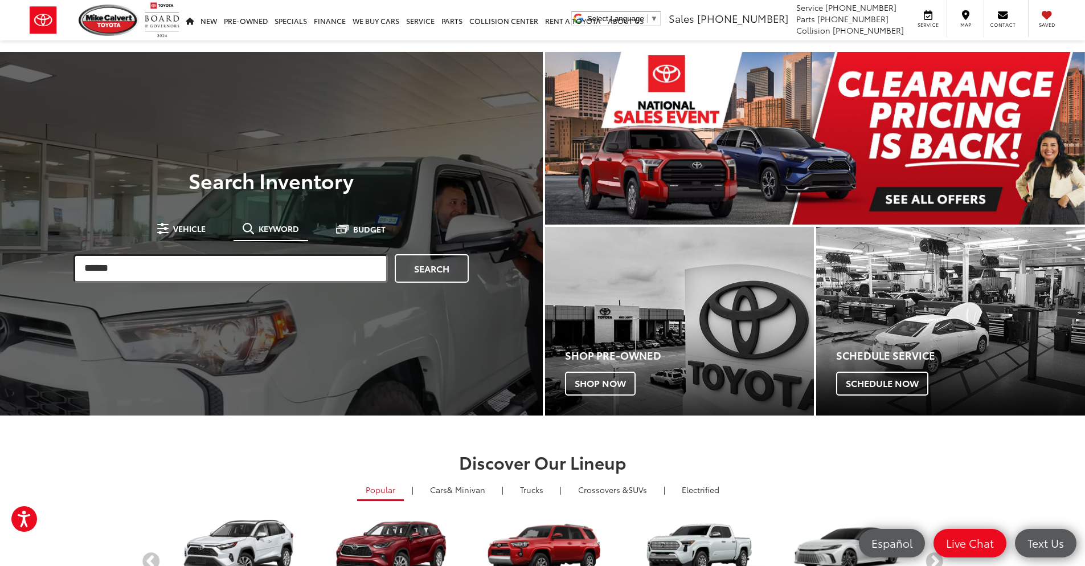
type input "******"
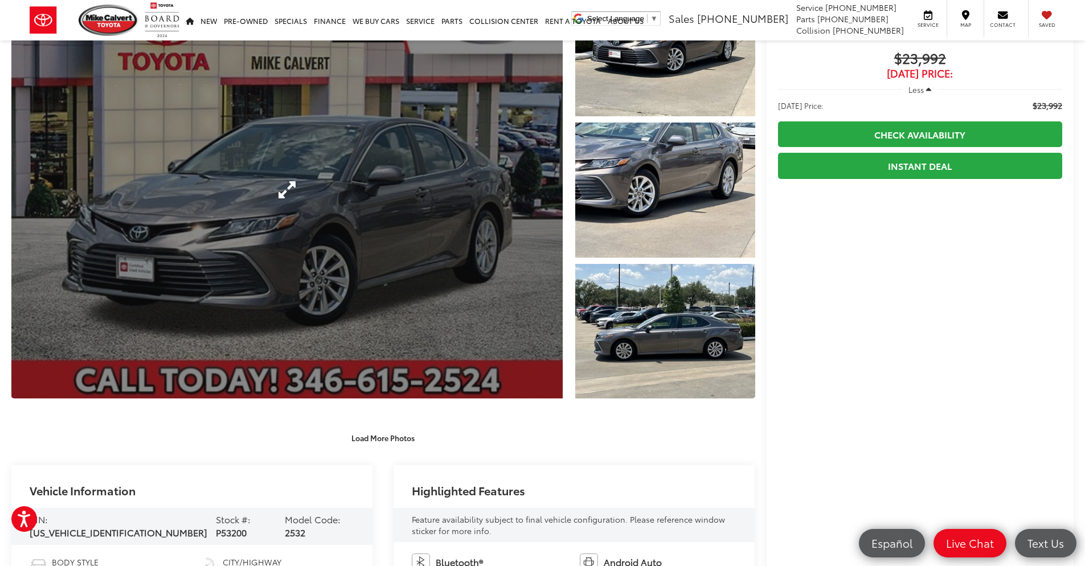
scroll to position [228, 0]
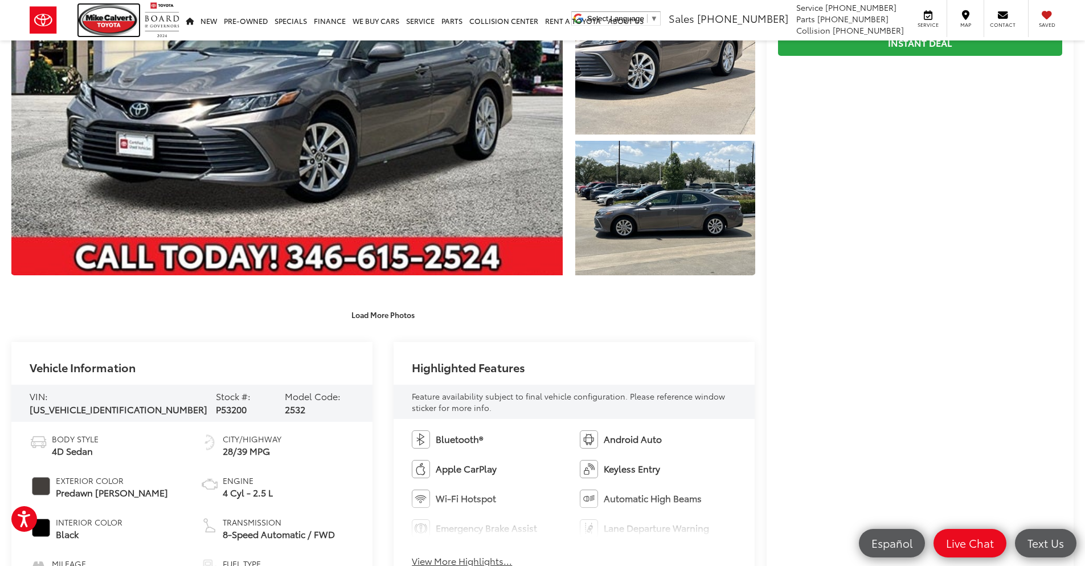
click at [93, 19] on img at bounding box center [109, 20] width 60 height 31
